Goal: Task Accomplishment & Management: Manage account settings

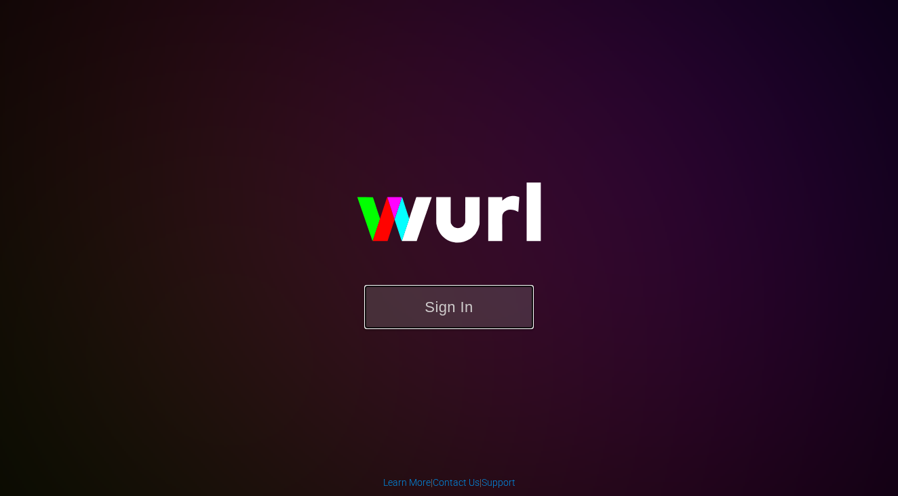
click at [433, 307] on button "Sign In" at bounding box center [449, 307] width 170 height 44
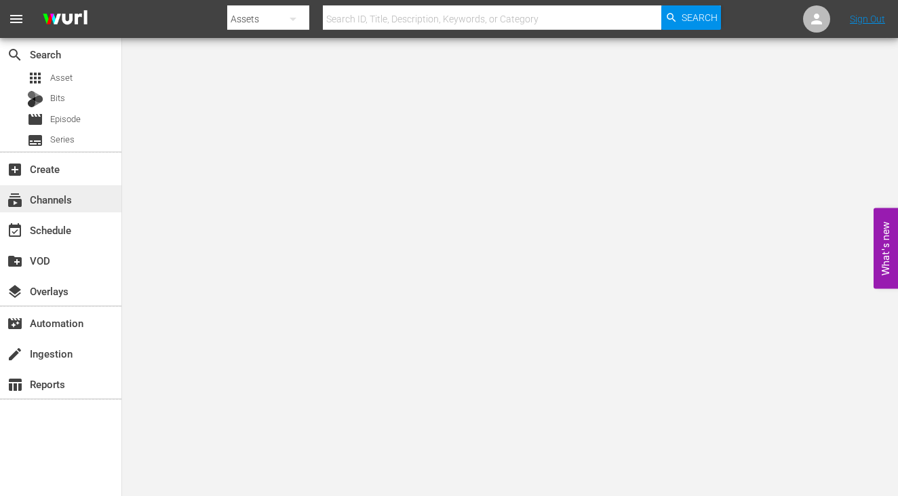
click at [52, 201] on div "subscriptions Channels" at bounding box center [38, 197] width 76 height 12
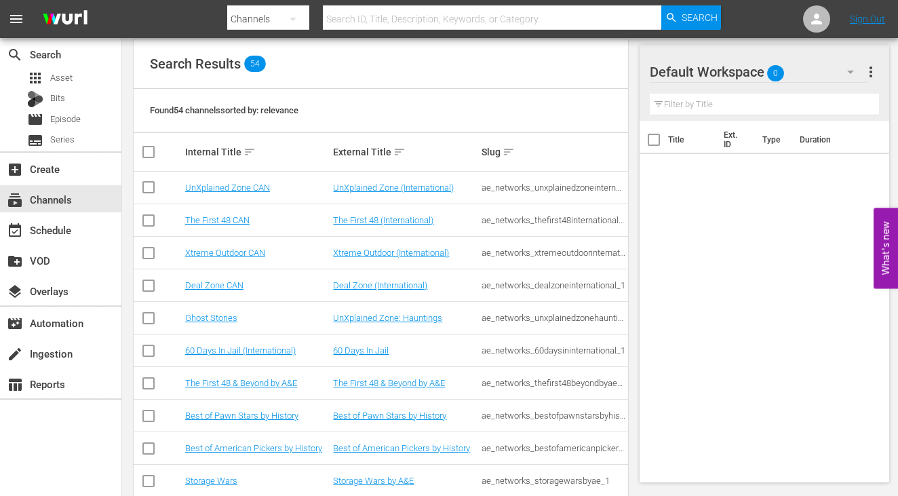
scroll to position [141, 0]
